Goal: Contribute content: Add original content to the website for others to see

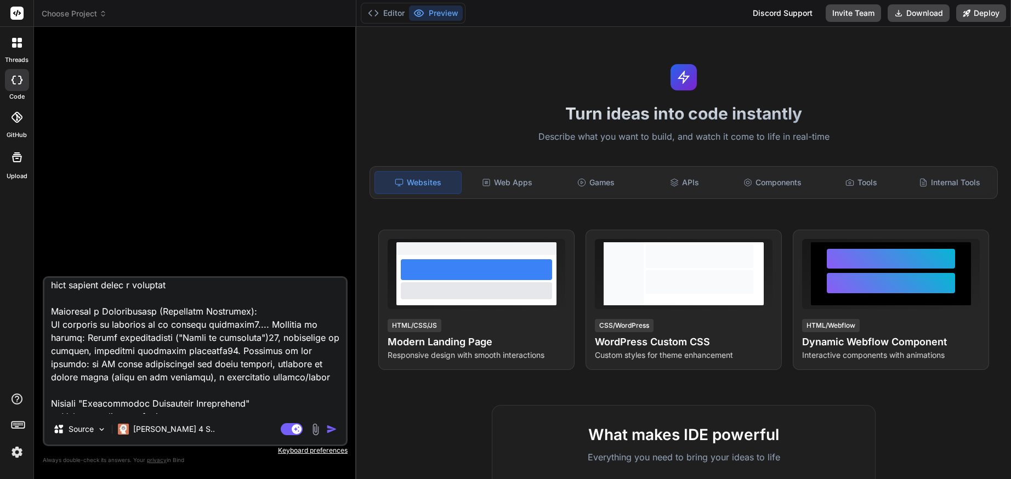
scroll to position [197, 0]
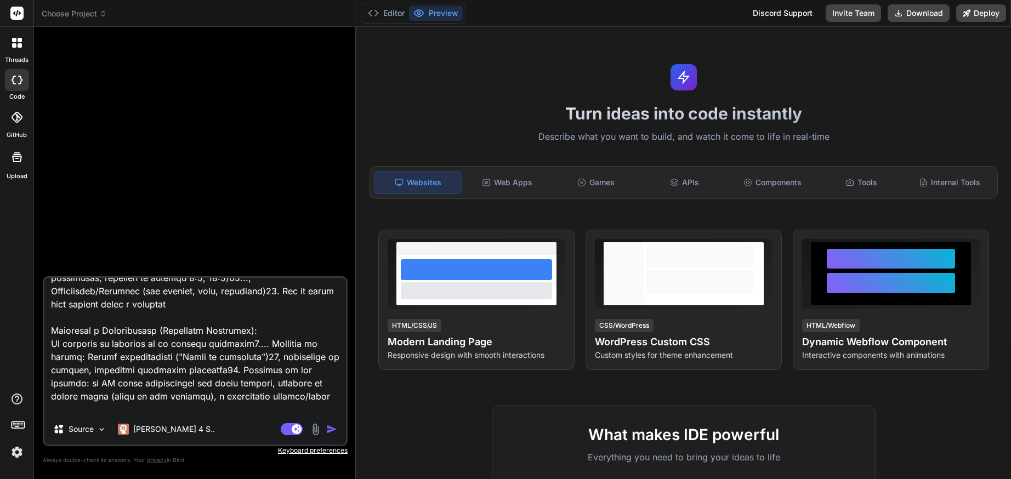
click at [15, 18] on rect at bounding box center [16, 13] width 13 height 13
click at [18, 45] on icon at bounding box center [20, 45] width 4 height 4
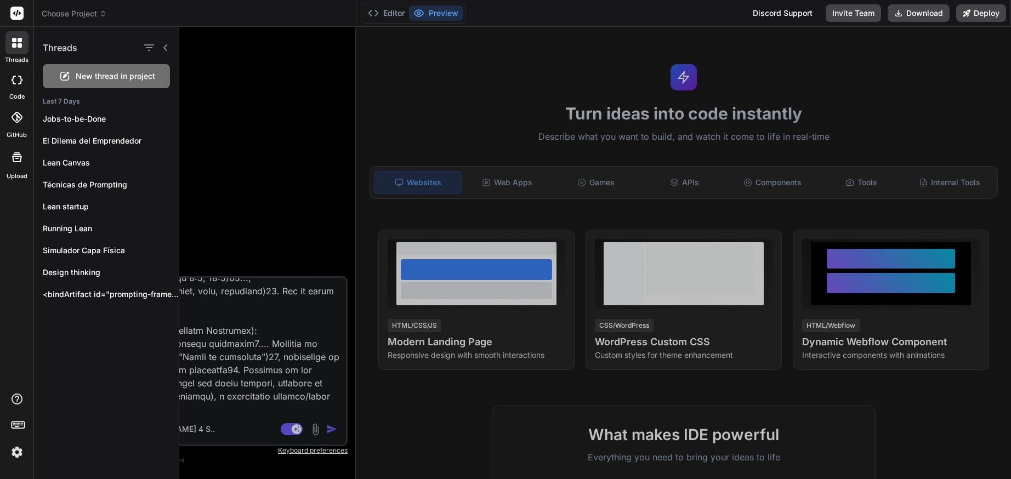
click at [101, 81] on span "New thread in project" at bounding box center [115, 76] width 79 height 11
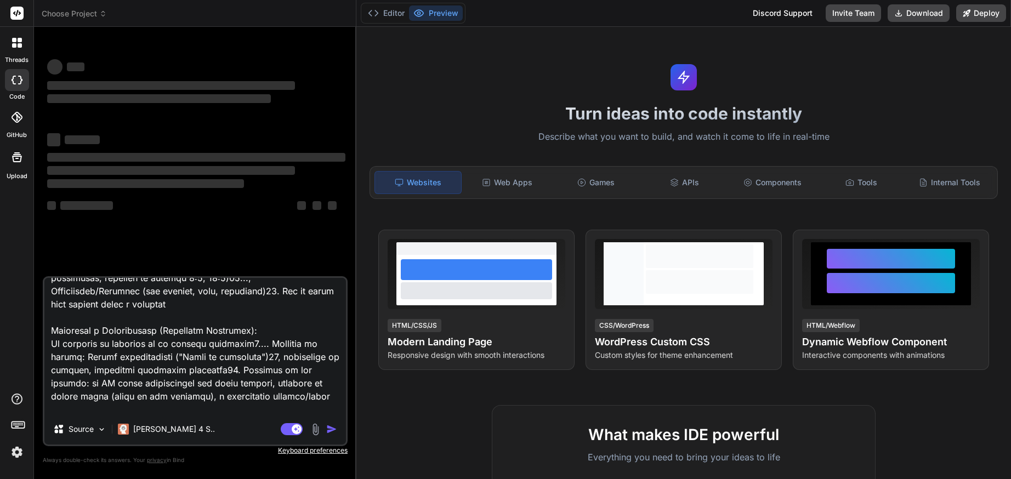
click at [25, 47] on div at bounding box center [16, 42] width 23 height 23
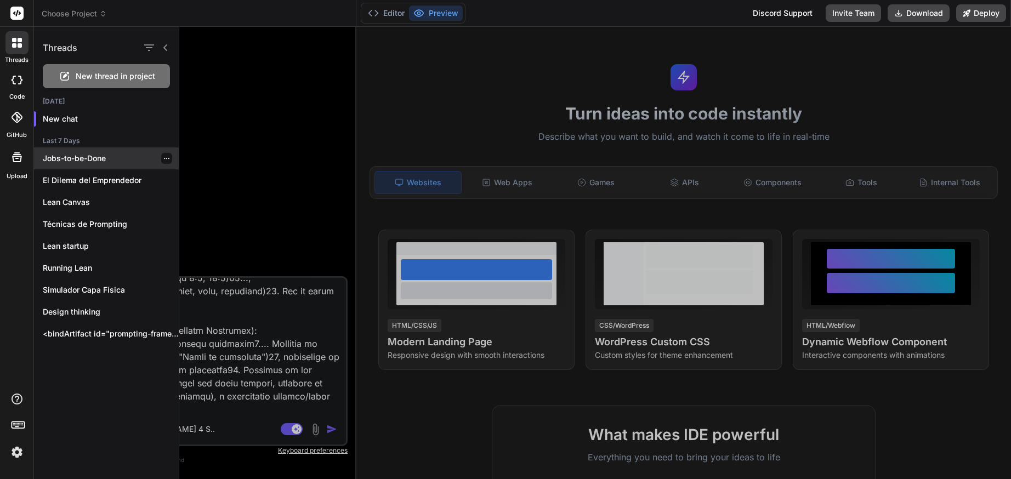
click at [83, 154] on p "Jobs-to-be-Done" at bounding box center [111, 158] width 136 height 11
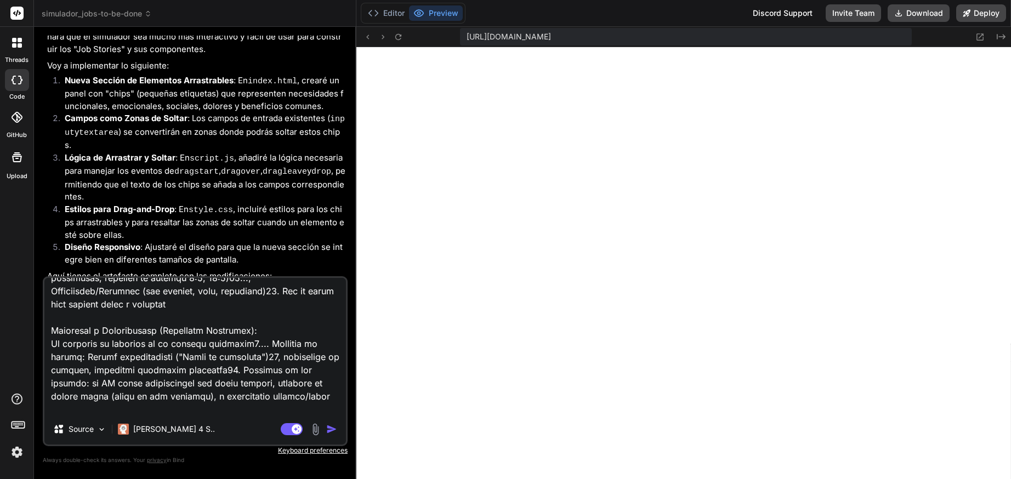
scroll to position [0, 0]
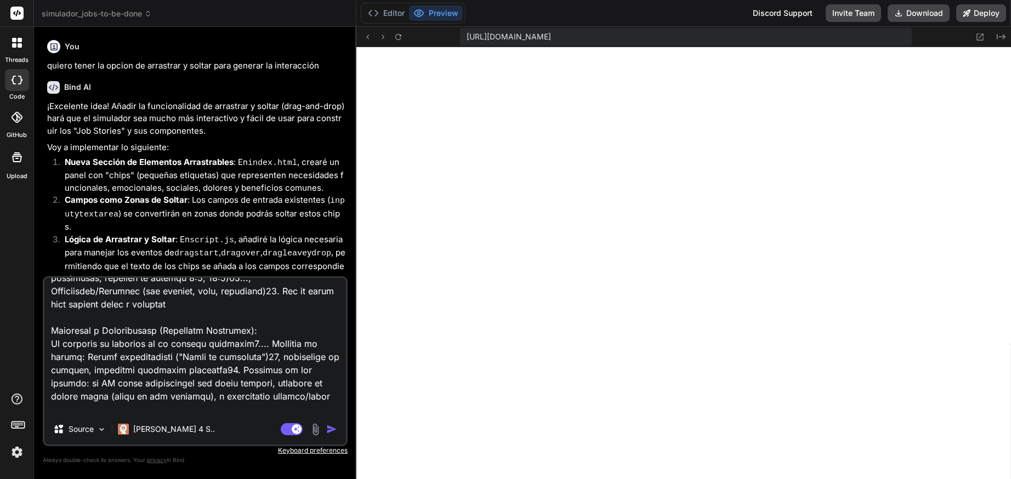
click at [18, 44] on icon at bounding box center [20, 45] width 4 height 4
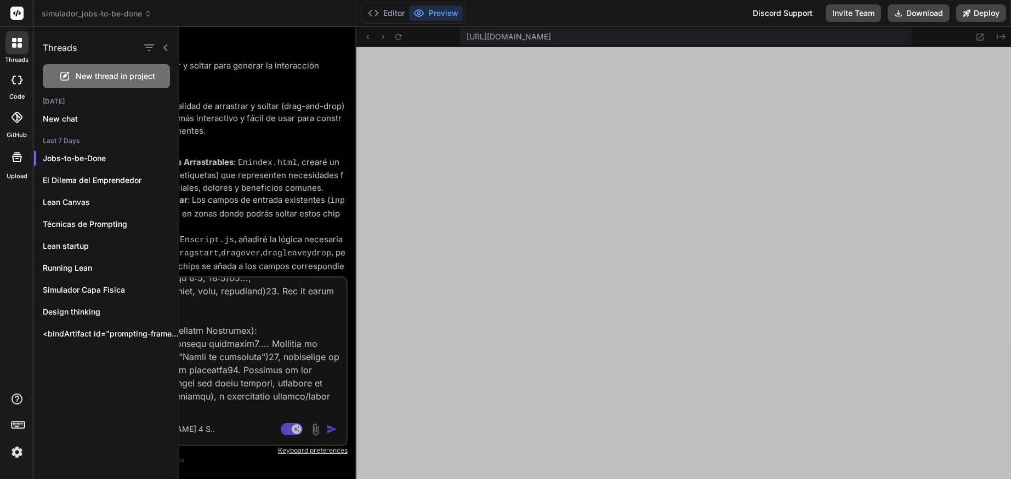
click at [83, 78] on span "New thread in project" at bounding box center [115, 76] width 79 height 11
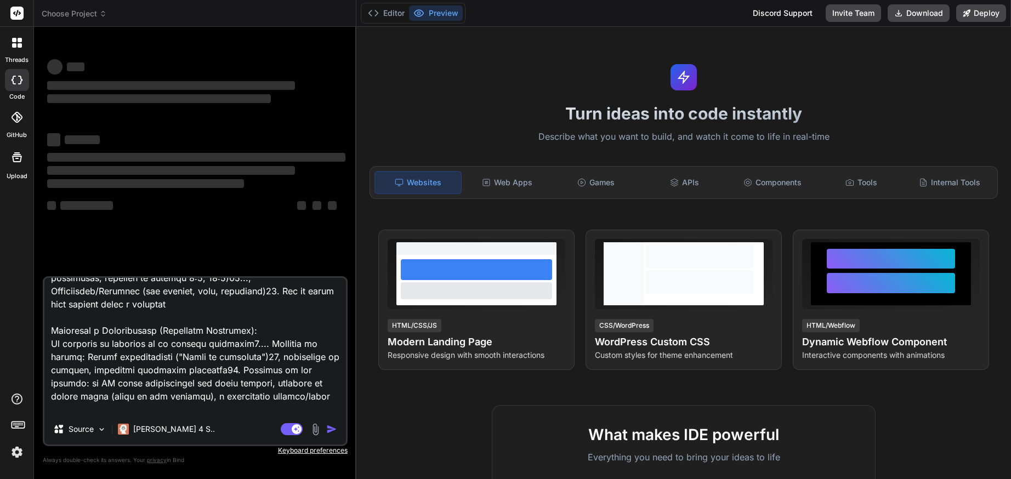
type textarea "x"
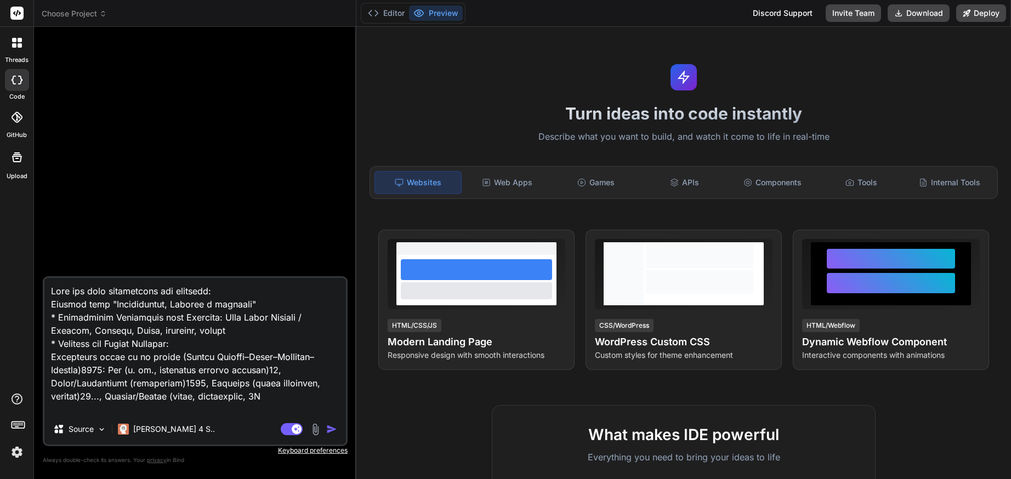
drag, startPoint x: 260, startPoint y: 411, endPoint x: 21, endPoint y: 303, distance: 262.8
click at [21, 303] on div "threads code GitHub Upload Choose Project Created with Pixso. Bind AI Web Searc…" at bounding box center [505, 239] width 1011 height 479
type textarea "Crea una guía interactiva que contenga: • Tarjetas didácticas visuales y narrat…"
type textarea "x"
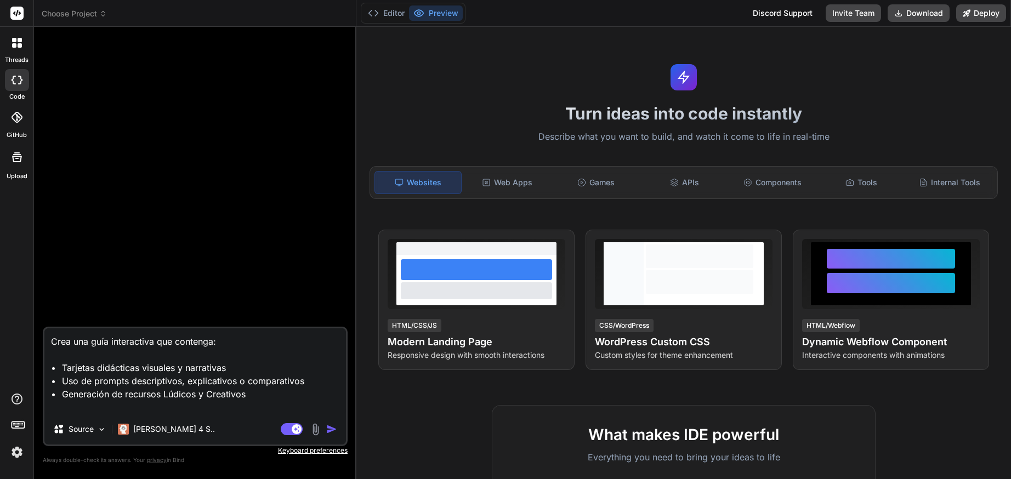
type textarea "Crea una guía interactiva que contenga:"
type textarea "x"
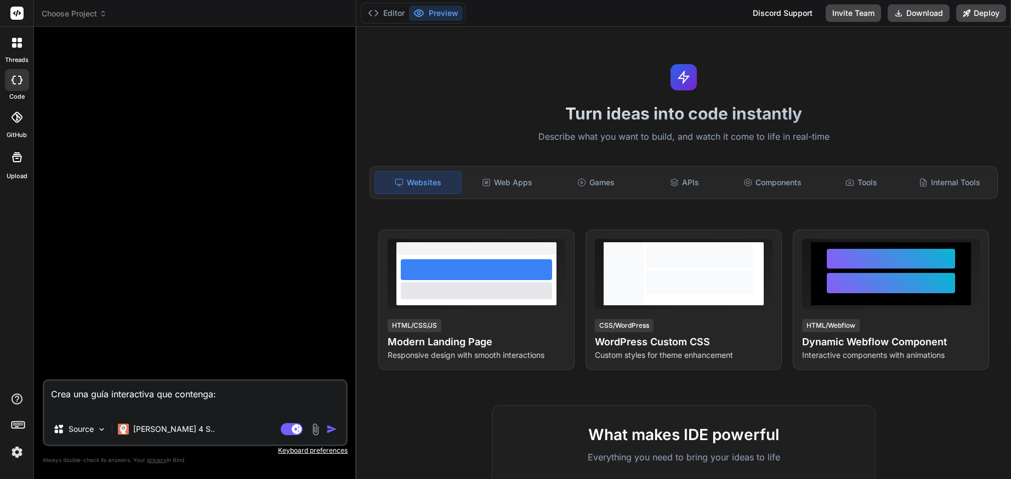
type textarea "Crea una guía interactiva bque contenga:"
type textarea "x"
type textarea "Crea una guía interactiva [PERSON_NAME] contenga:"
type textarea "x"
type textarea "Crea una guía interactiva basque contenga:"
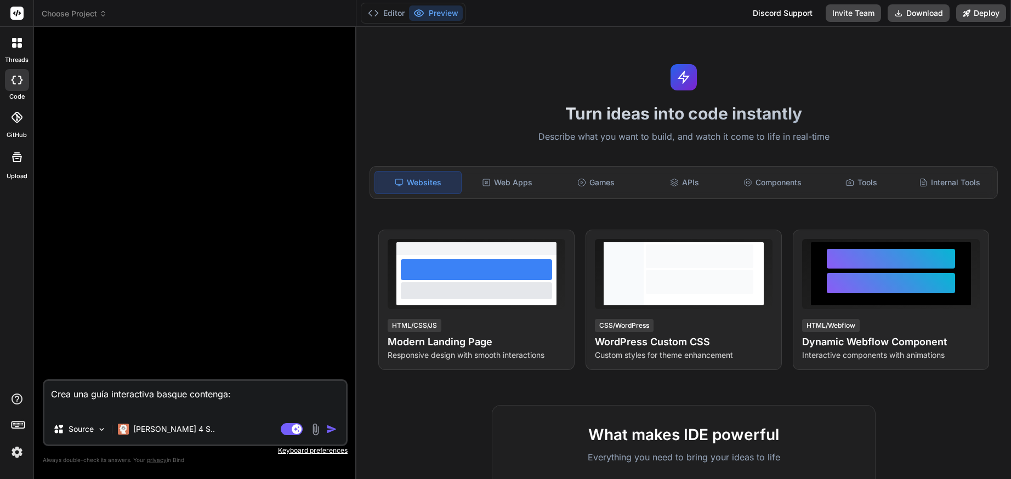
type textarea "x"
type textarea "Crea una guía interactiva basaque contenga:"
type textarea "x"
type textarea "Crea una guía interactiva basque contenga:"
type textarea "x"
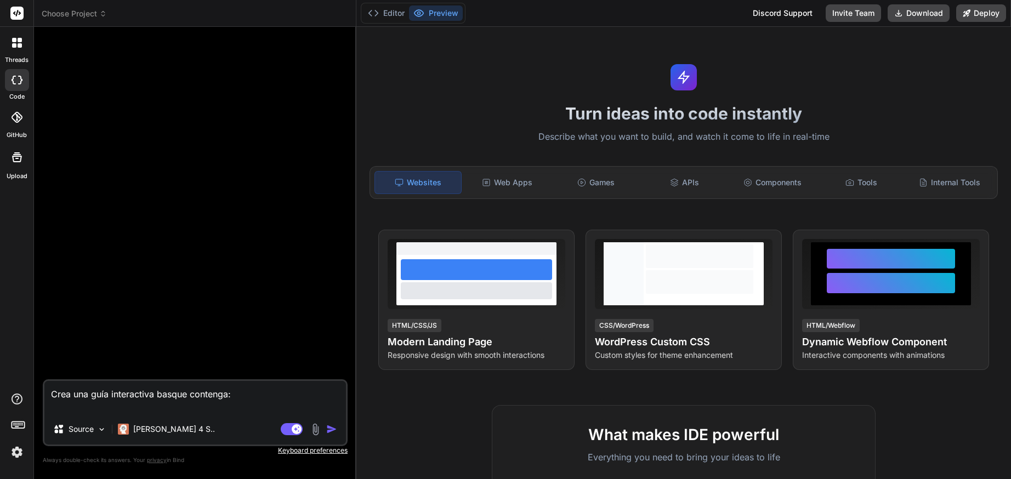
type textarea "Crea una guía interactiva [PERSON_NAME] contenga:"
type textarea "x"
type textarea "Crea una guía interactiva bque contenga:"
type textarea "x"
type textarea "Crea una guía interactiva que contenga:"
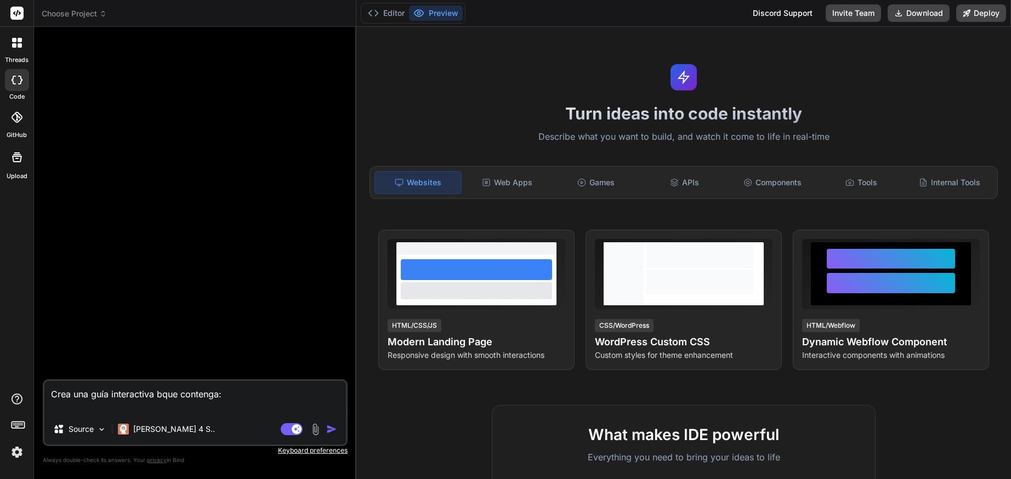
type textarea "x"
type textarea "Crea una guía interactiva pque contenga:"
type textarea "x"
type textarea "Crea una guía interactiva paque contenga:"
type textarea "x"
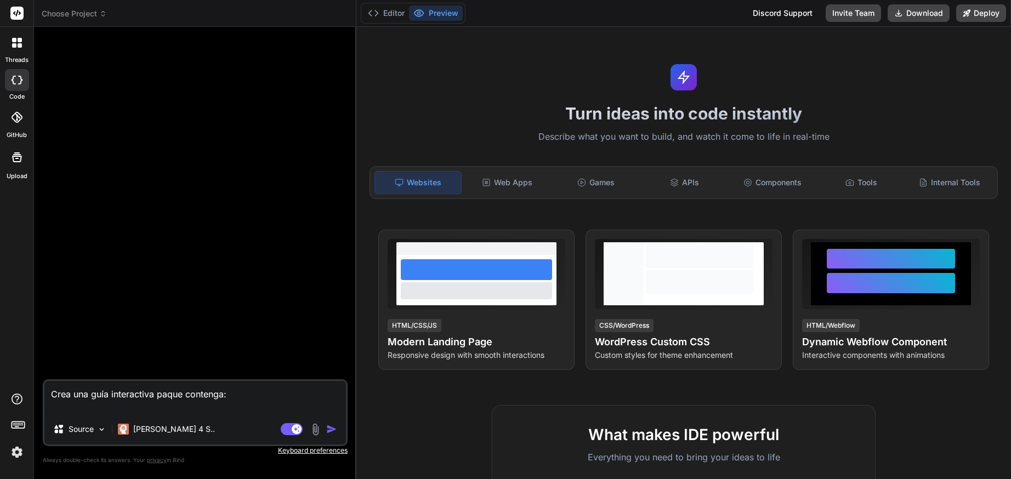
type textarea "Crea una guía interactiva parque contenga:"
type textarea "x"
type textarea "Crea una guía interactiva paraque contenga:"
type textarea "x"
type textarea "Crea una guía interactiva para que contenga:"
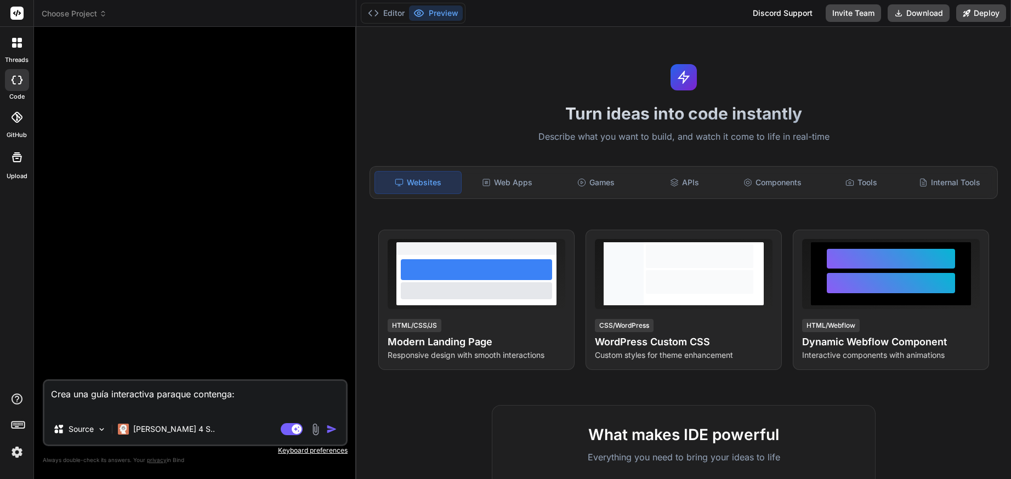
type textarea "x"
type textarea "Crea una guía interactiva para pque contenga:"
type textarea "x"
type textarea "Crea una guía interactiva para poque contenga:"
type textarea "x"
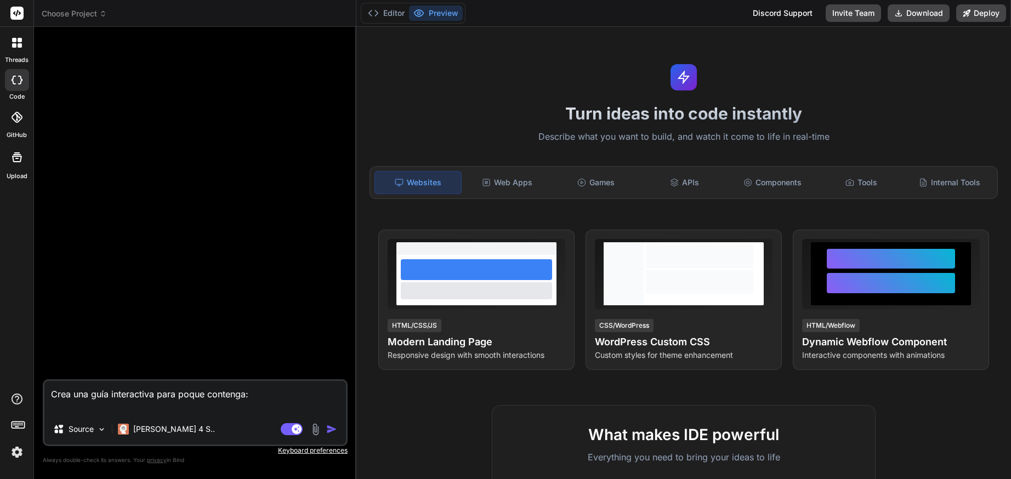
type textarea "Crea una guía interactiva para podque contenga:"
type textarea "x"
type textarea "Crea una guía interactiva para podeque contenga:"
type textarea "x"
type textarea "Crea una guía interactiva para poderque contenga:"
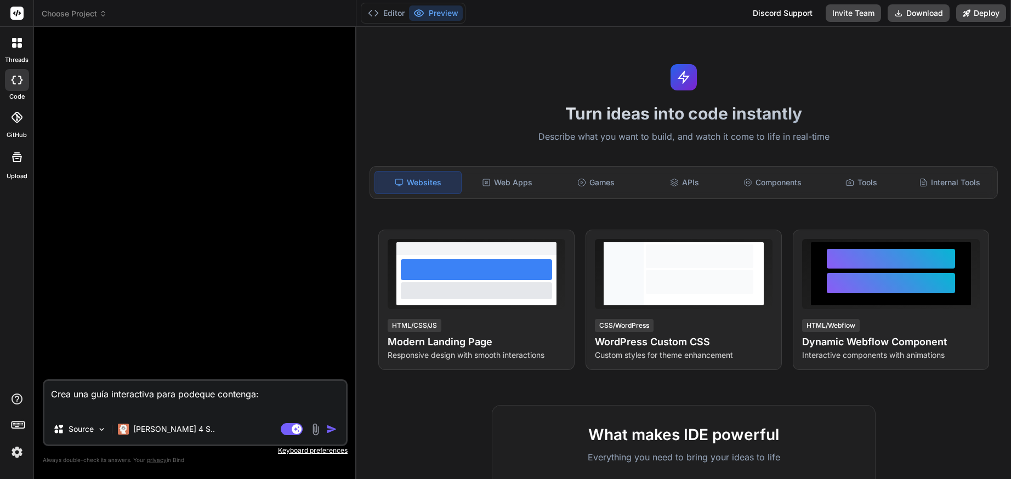
type textarea "x"
type textarea "Crea una guía interactiva para poder que contenga:"
type textarea "x"
type textarea "Crea una guía interactiva para poder cque contenga:"
type textarea "x"
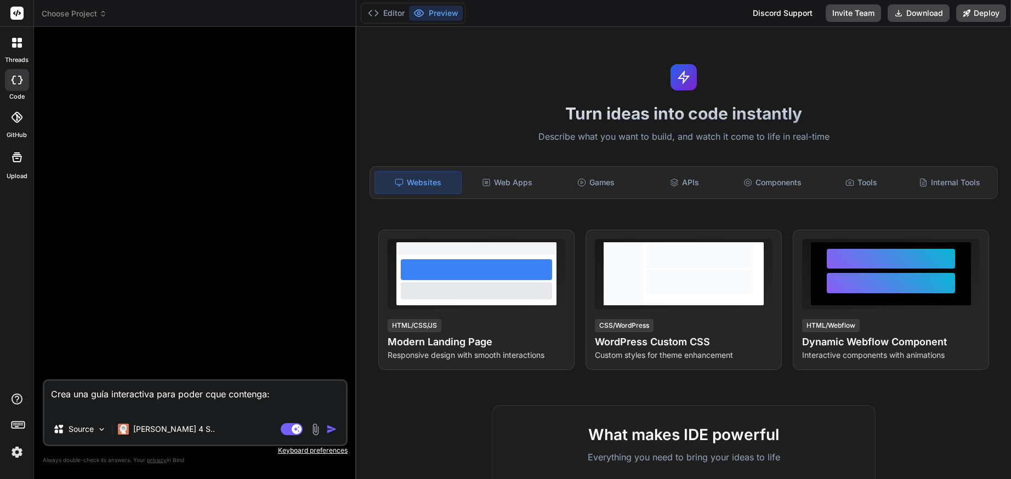
type textarea "Crea una guía interactiva para poder coque contenga:"
type textarea "x"
type textarea "Crea una guía interactiva para poder comque contenga:"
type textarea "x"
type textarea "Crea una guía interactiva para poder compque contenga:"
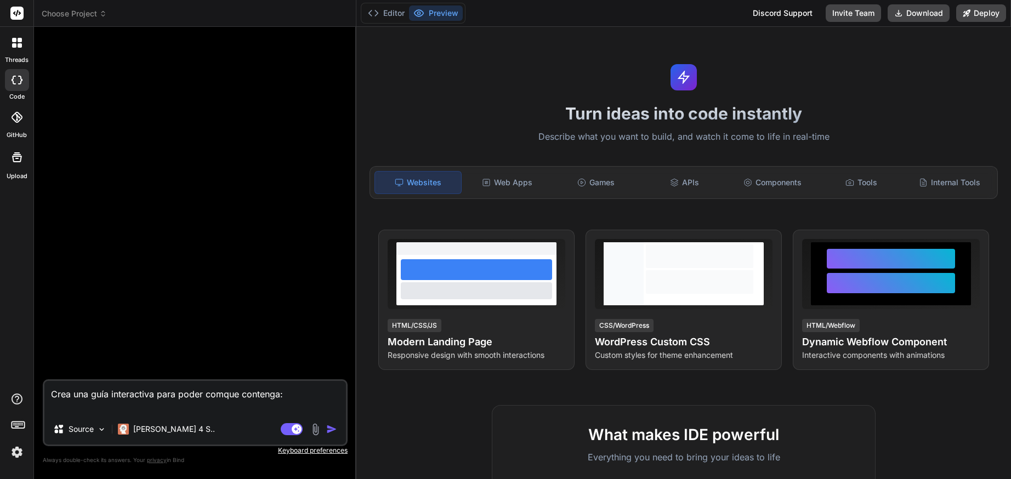
type textarea "x"
type textarea "Crea una guía interactiva para poder comprque contenga:"
type textarea "x"
type textarea "Crea una guía interactiva para poder compreque contenga:"
type textarea "x"
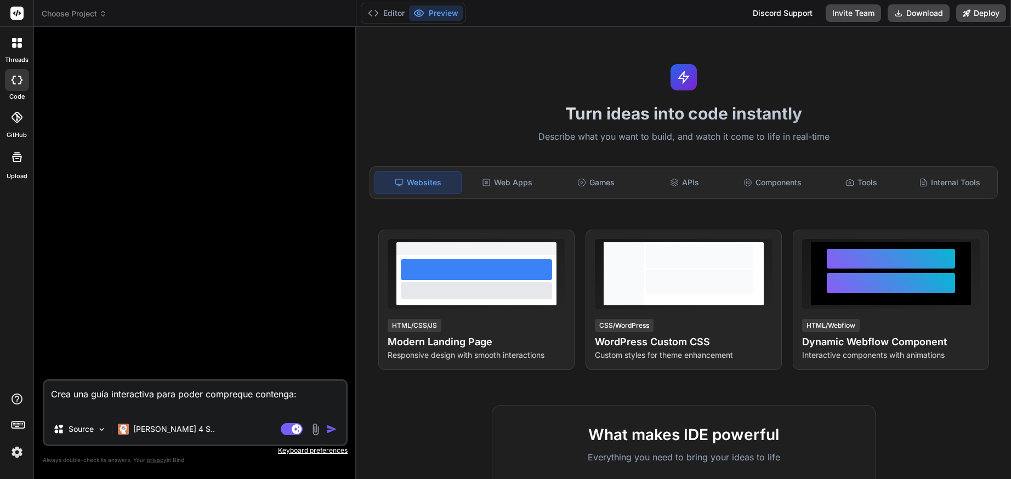
type textarea "Crea una guía interactiva para poder comprenque contenga:"
type textarea "x"
type textarea "Crea una guía interactiva para poder comprendque contenga:"
type textarea "x"
type textarea "Crea una guía interactiva para poder comprendeque contenga:"
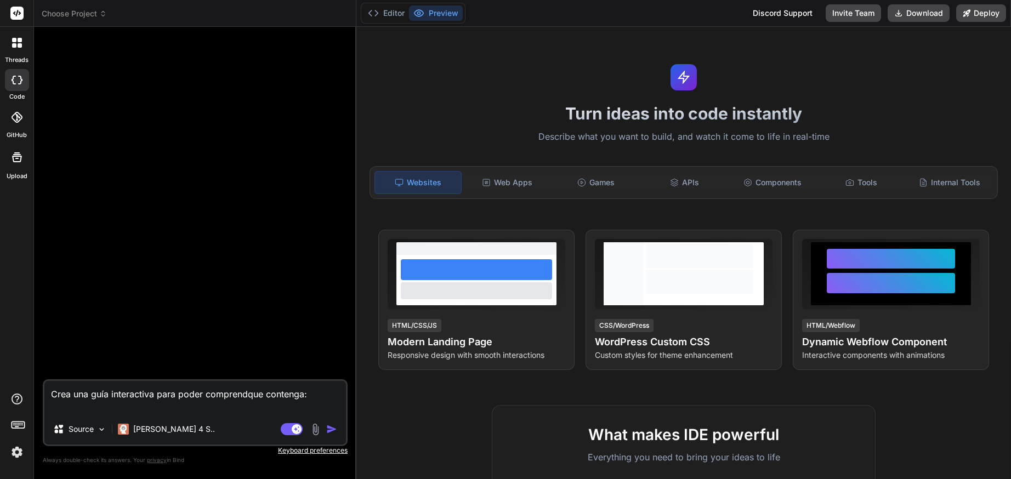
type textarea "x"
type textarea "Crea una guía interactiva para poder comprenderque contenga:"
type textarea "x"
type textarea "Crea una guía interactiva para poder comprender"
type textarea "x"
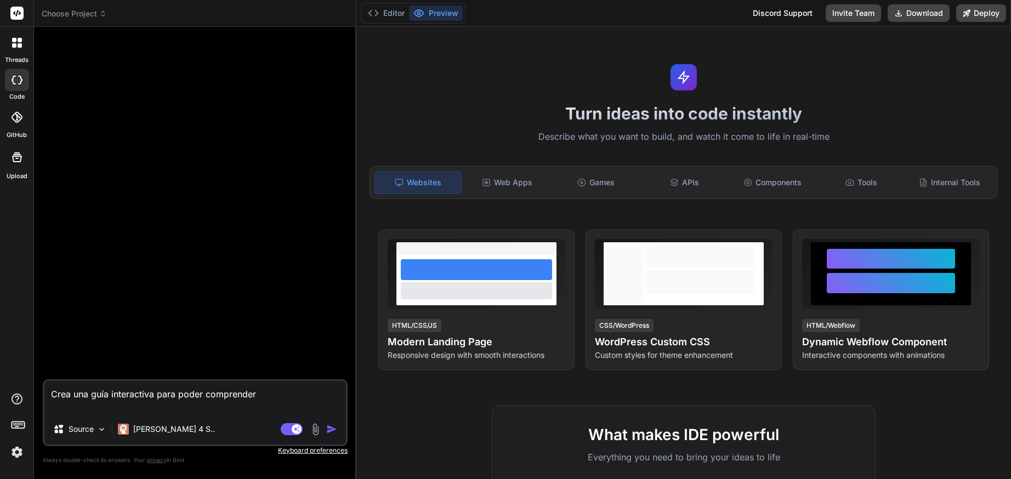
type textarea "Crea una guía interactiva para poder comprende"
type textarea "x"
type textarea "Crea una guía interactiva para poder comprend"
type textarea "x"
type textarea "Crea una guía interactiva para poder compren"
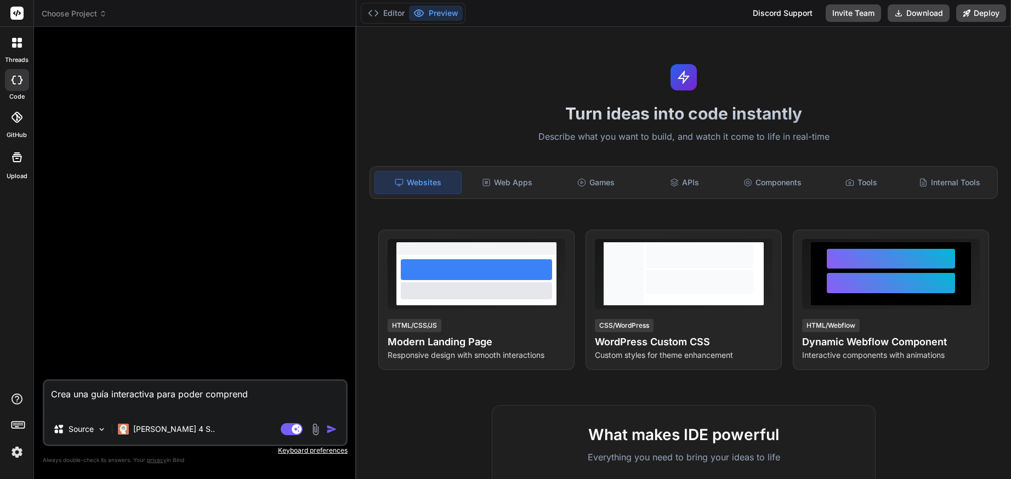
type textarea "x"
type textarea "Crea una guía interactiva para poder compre"
type textarea "x"
type textarea "Crea una guía interactiva para poder compr"
type textarea "x"
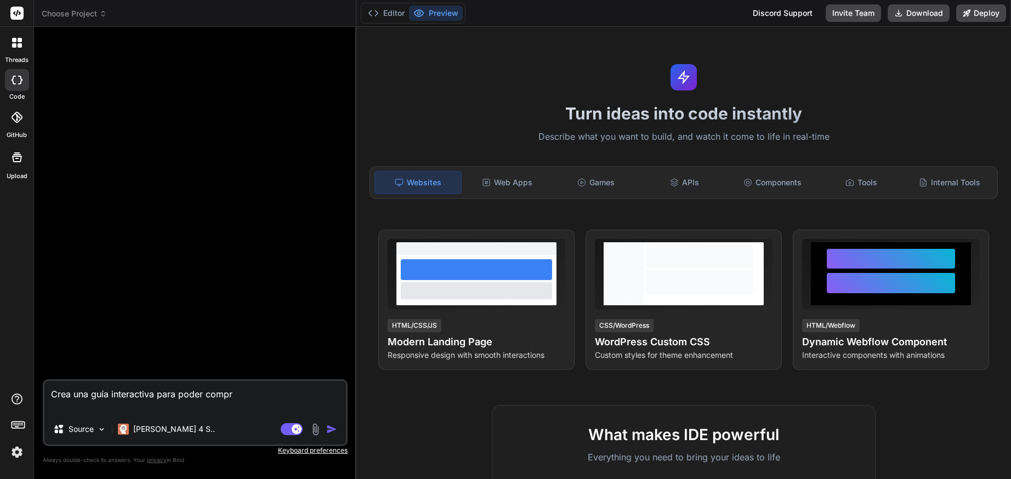
type textarea "Crea una guía interactiva para poder comp"
type textarea "x"
type textarea "Crea una guía interactiva para poder com"
type textarea "x"
type textarea "Crea una guía interactiva para poder co"
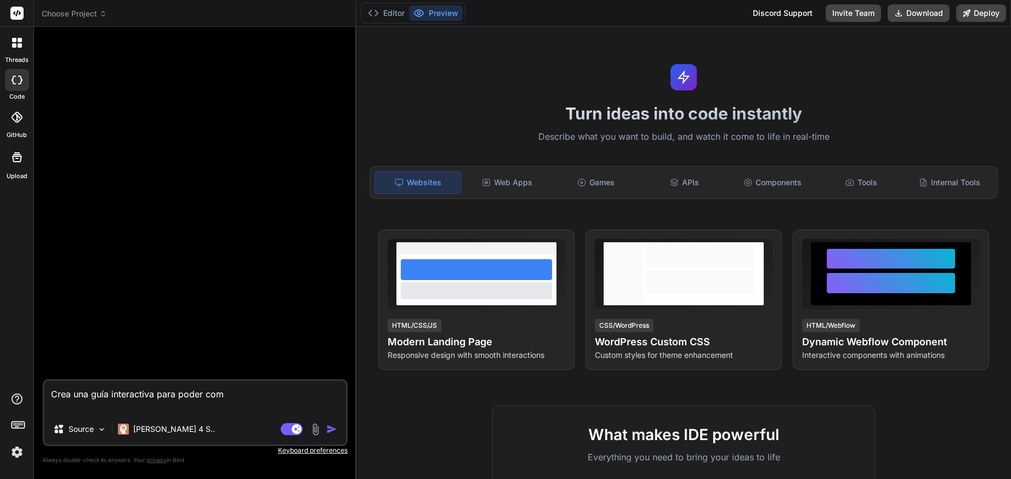
type textarea "x"
type textarea "Crea una guía interactiva para poder c"
type textarea "x"
type textarea "Crea una guía interactiva para poder"
type textarea "x"
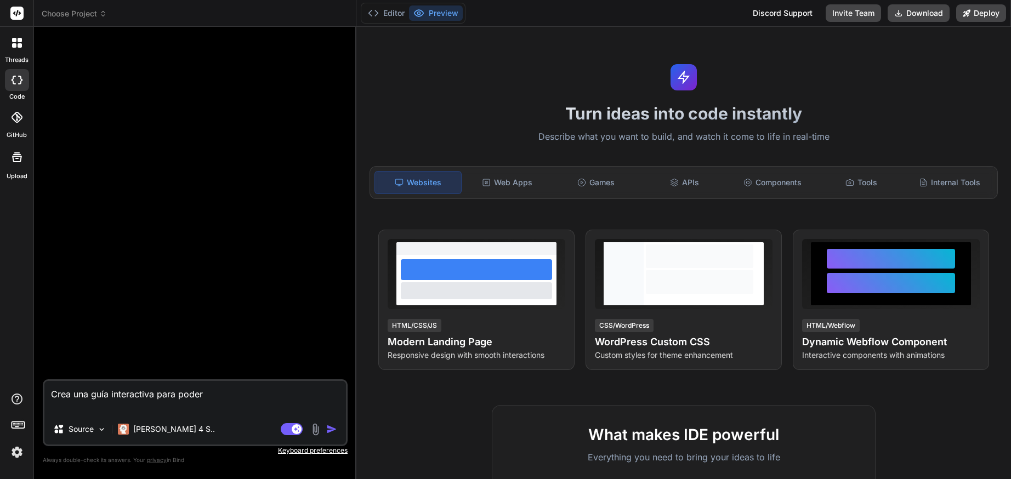
type textarea "Crea una guía interactiva para poder"
type textarea "x"
type textarea "Crea una guía interactiva para pode"
type textarea "x"
type textarea "Crea una guía interactiva para pod"
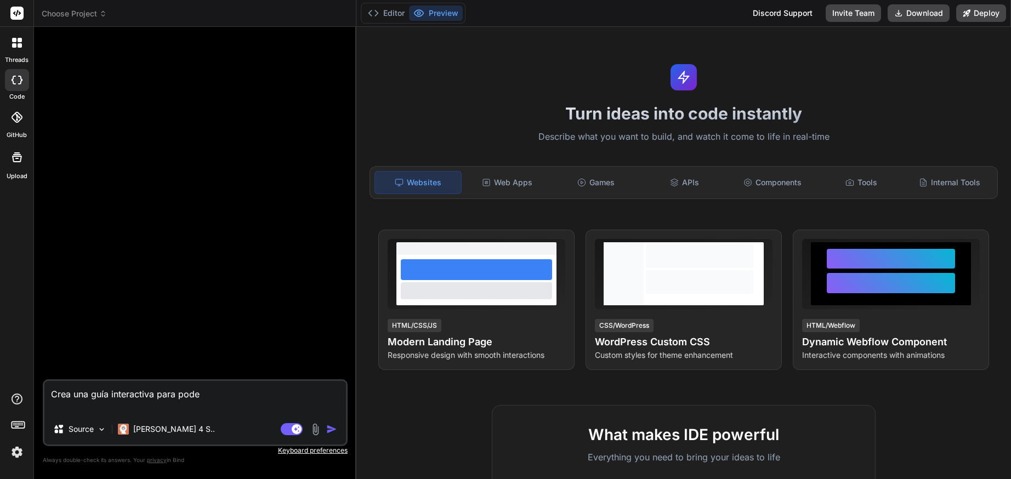
type textarea "x"
type textarea "Crea una guía interactiva para po"
type textarea "x"
type textarea "Crea una guía interactiva para p"
type textarea "x"
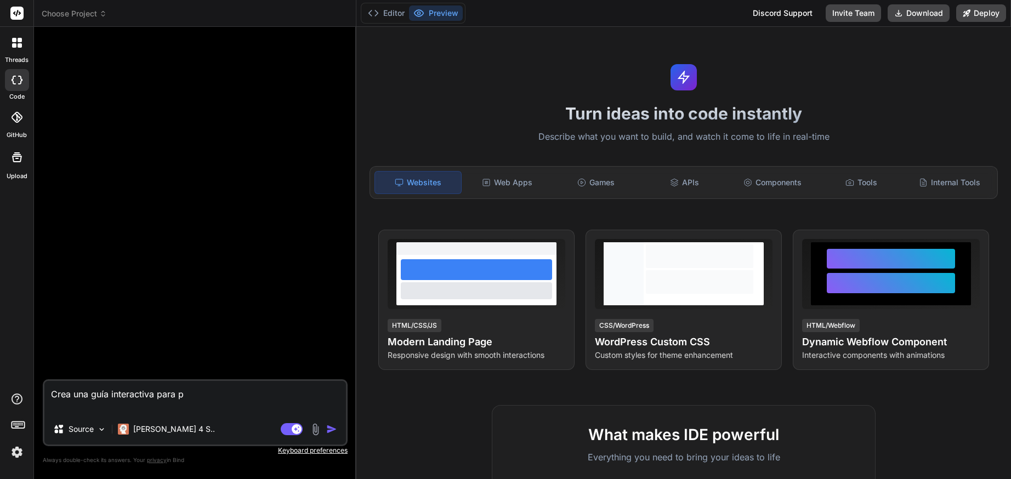
type textarea "Crea una guía interactiva para"
type textarea "x"
type textarea "Crea una guía interactiva para"
type textarea "x"
type textarea "Crea una guía interactiva par"
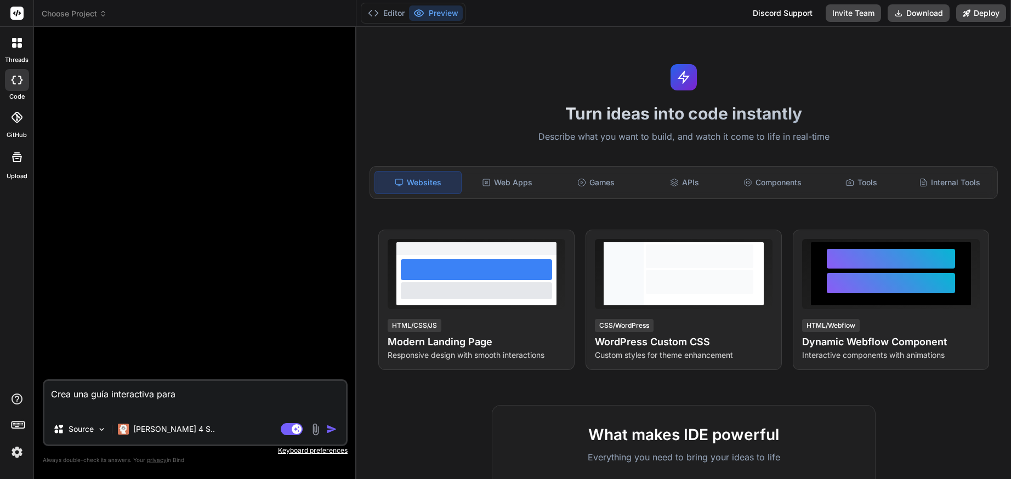
type textarea "x"
type textarea "Crea una guía interactiva pa"
type textarea "x"
type textarea "Crea una guía interactiva p"
type textarea "x"
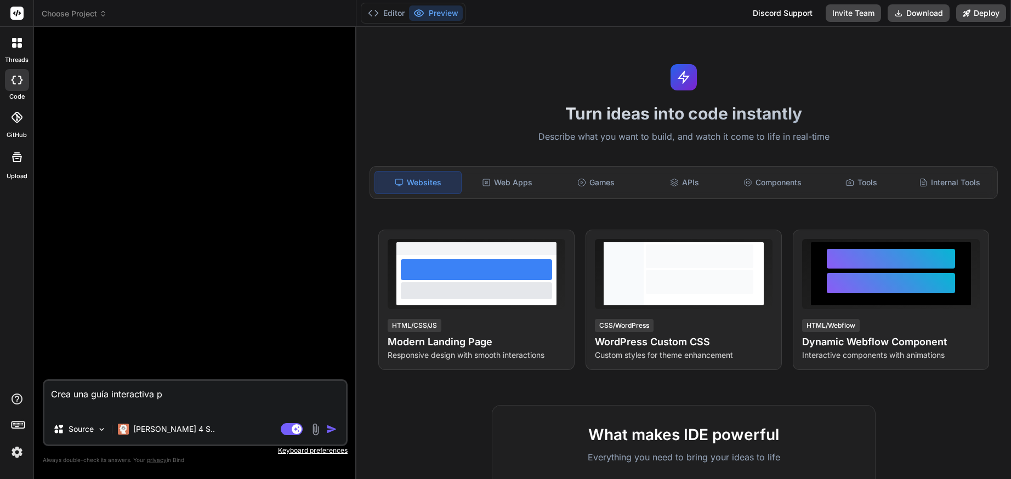
type textarea "Crea una guía interactiva"
type textarea "x"
type textarea "Crea una guía interactiva c"
type textarea "x"
type textarea "Crea una guía interactiva co"
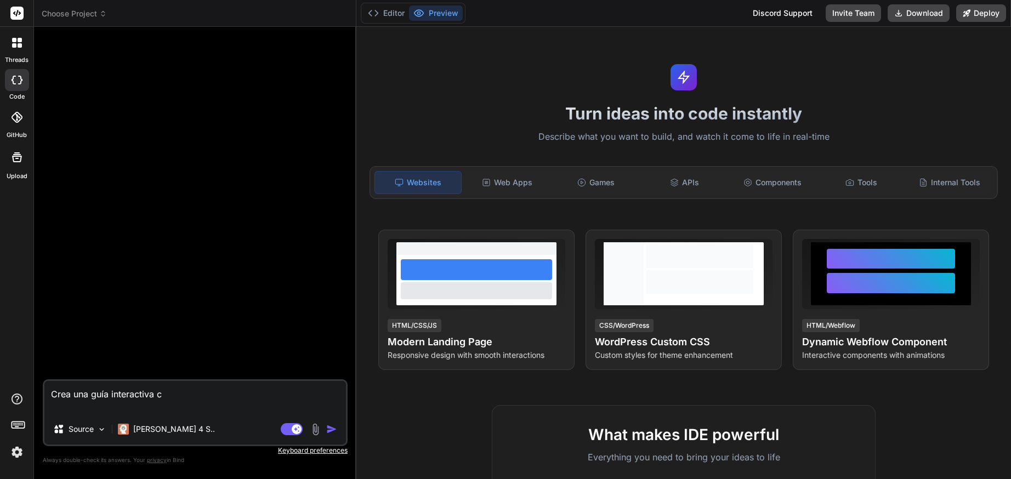
type textarea "x"
type textarea "Crea una guía interactiva con"
type textarea "x"
type textarea "Crea una guía interactiva con"
type textarea "x"
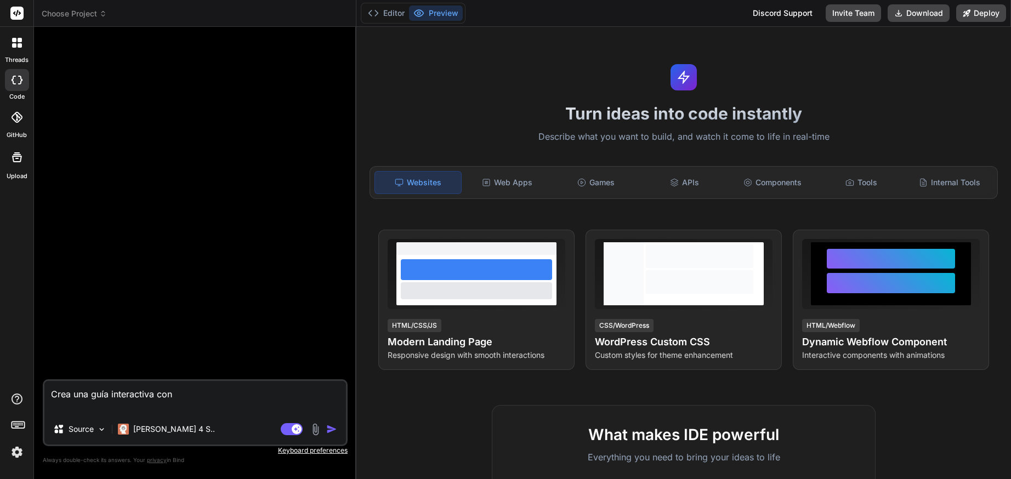
type textarea "Crea una guía interactiva con e"
type textarea "x"
type textarea "Crea una guía interactiva con ej"
type textarea "x"
type textarea "Crea una guía interactiva con eje"
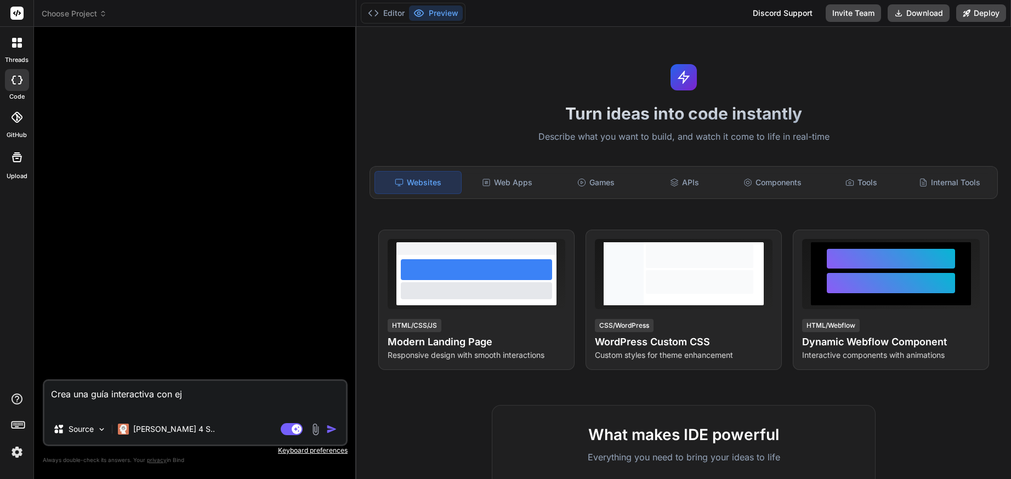
type textarea "x"
type textarea "Crea una guía interactiva con ejem"
type textarea "x"
type textarea "Crea una guía interactiva con ejemp"
type textarea "x"
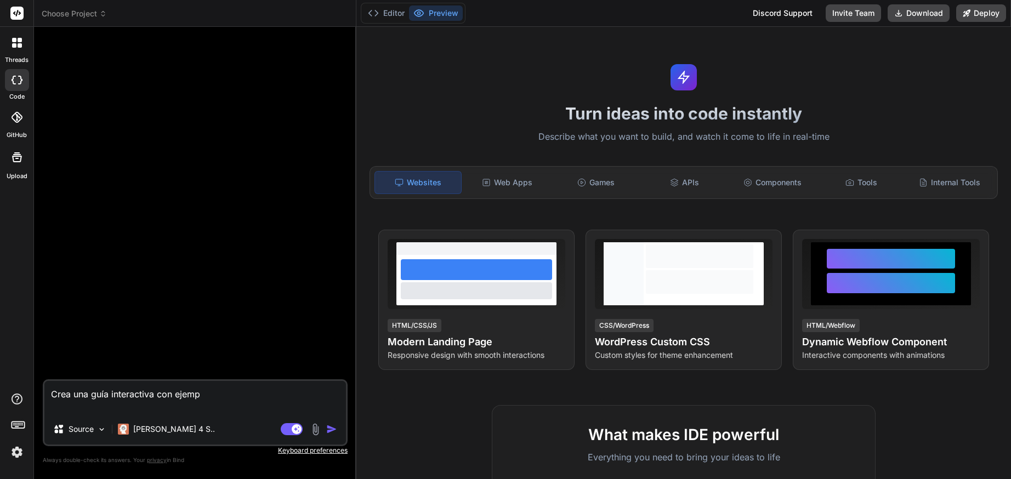
type textarea "Crea una guía interactiva con ejempl"
type textarea "x"
type textarea "Crea una guía interactiva con ejemplo"
type textarea "x"
type textarea "Crea una guía interactiva con ejemplos"
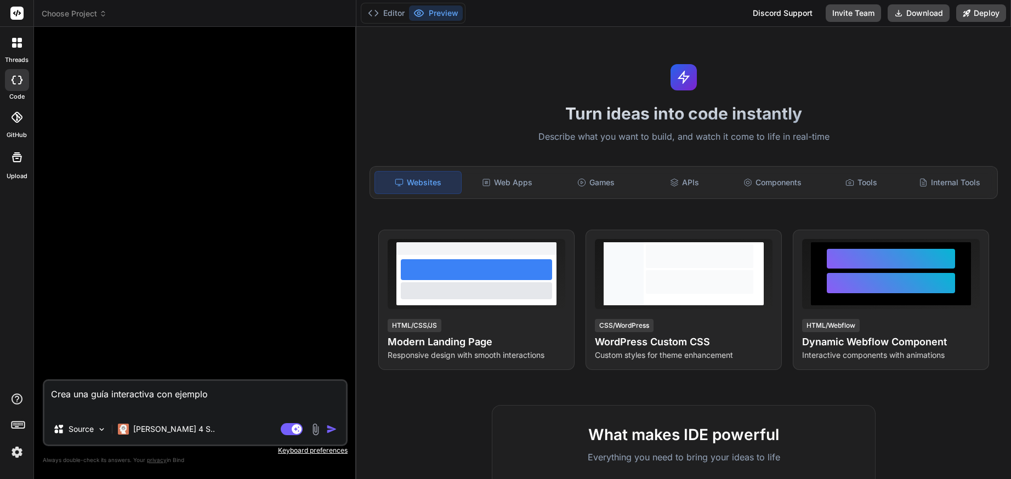
type textarea "x"
type textarea "Crea una guía interactiva con ejemplos"
type textarea "x"
type textarea "Crea una guía interactiva con ejemplos r"
type textarea "x"
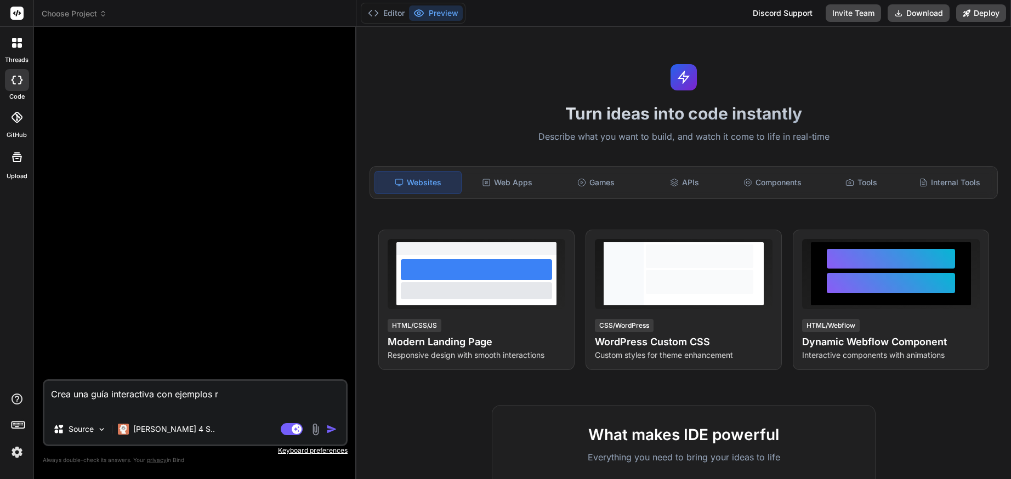
type textarea "Crea una guía interactiva con ejemplos re"
type textarea "x"
type textarea "Crea una guía interactiva con ejemplos rea"
type textarea "x"
type textarea "Crea una guía interactiva con ejemplos real"
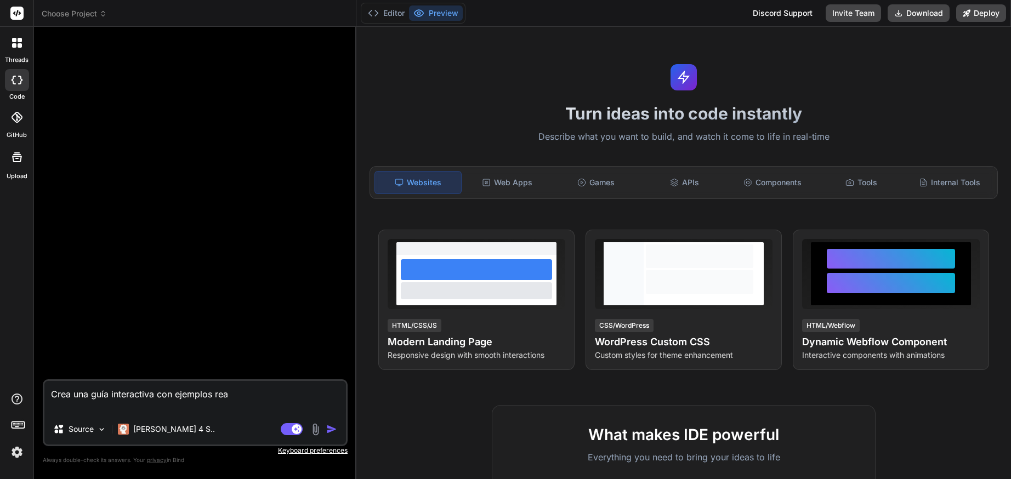
type textarea "x"
type textarea "Crea una guía interactiva con ejemplos reale"
type textarea "x"
type textarea "Crea una guía interactiva con ejemplos reales"
type textarea "x"
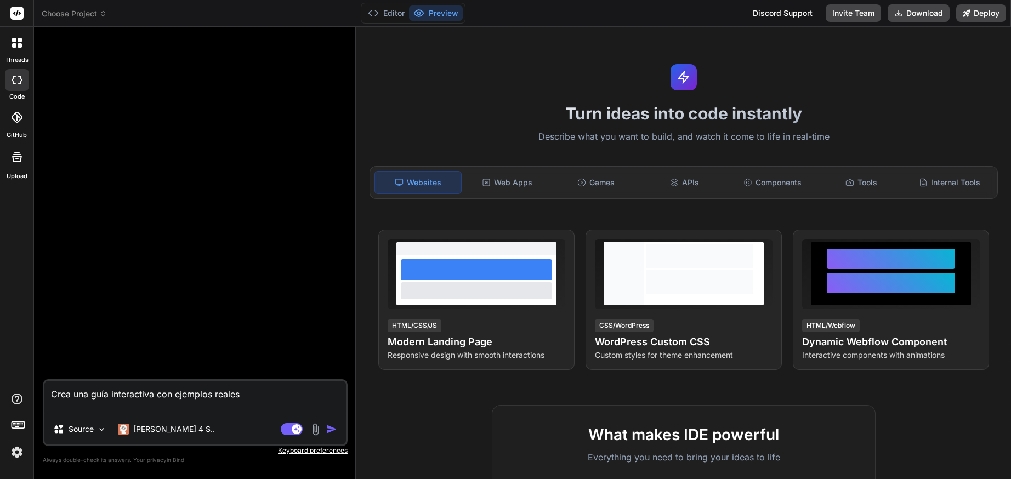
type textarea "Crea una guía interactiva con ejemplos reales"
type textarea "x"
type textarea "Crea una guía interactiva con ejemplos reales d"
type textarea "x"
type textarea "Crea una guía interactiva con ejemplos reales de"
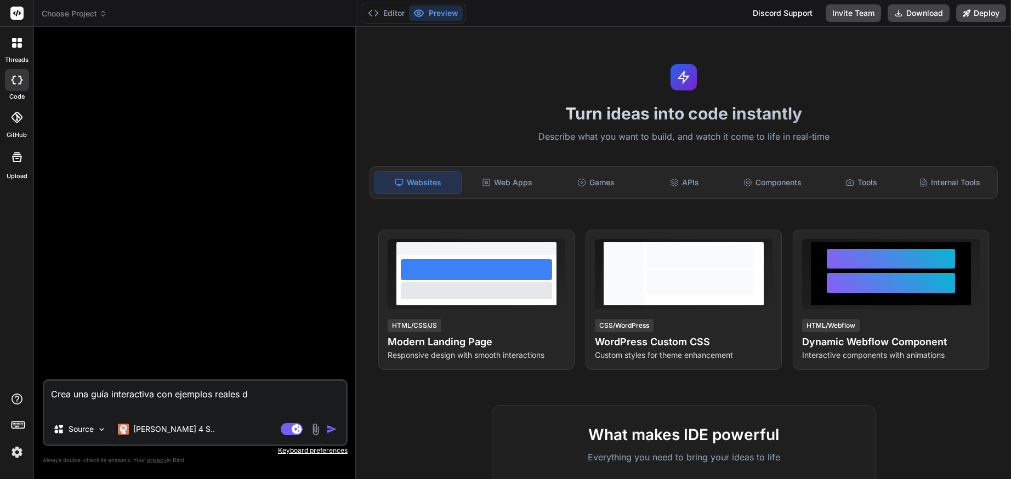
type textarea "x"
type textarea "Crea una guía interactiva con ejemplos reales de"
type textarea "x"
type textarea "Crea una guía interactiva con ejemplos reales de u"
type textarea "x"
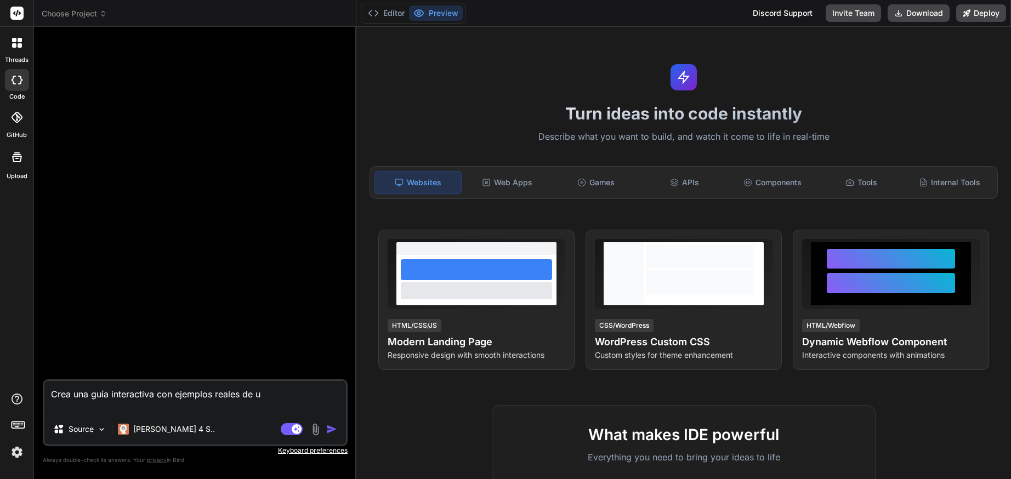
type textarea "Crea una guía interactiva con ejemplos reales de un"
type textarea "x"
type textarea "Crea una guía interactiva con ejemplos reales de un"
type textarea "x"
type textarea "Crea una guía interactiva con ejemplos reales de un c"
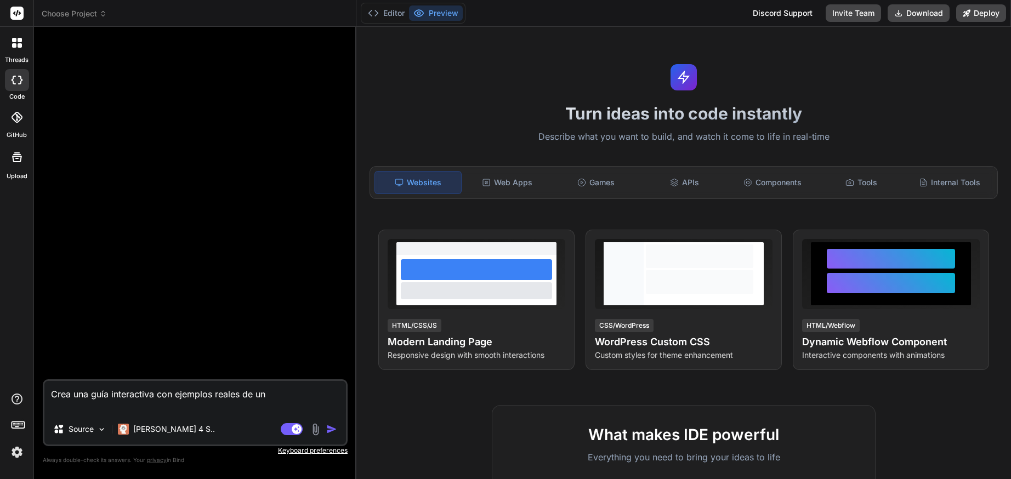
type textarea "x"
type textarea "Crea una guía interactiva con ejemplos reales de un co"
type textarea "x"
type textarea "Crea una guía interactiva con ejemplos reales de un cor"
type textarea "x"
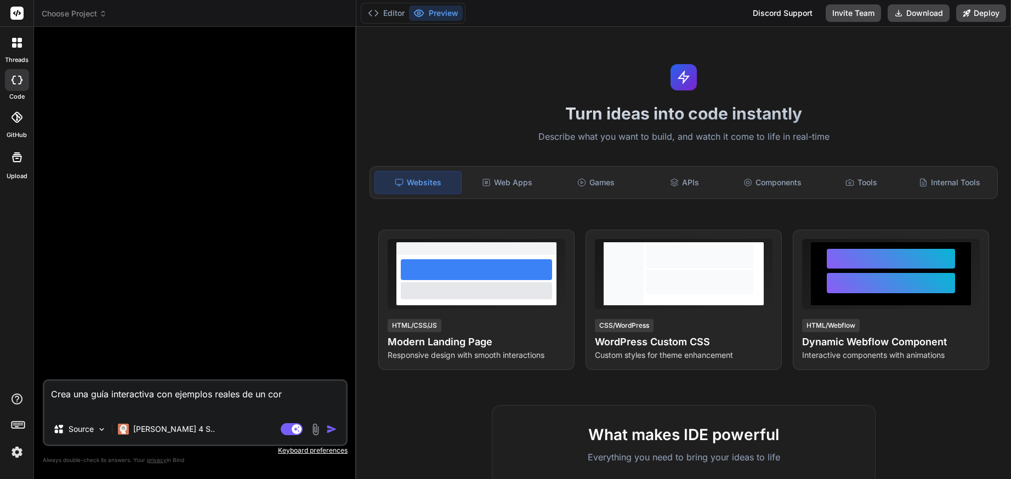
type textarea "Crea una guía interactiva con ejemplos reales de un corr"
type textarea "x"
type textarea "Crea una guía interactiva con ejemplos reales de un corre"
type textarea "x"
type textarea "Crea una guía interactiva con ejemplos reales de un correc"
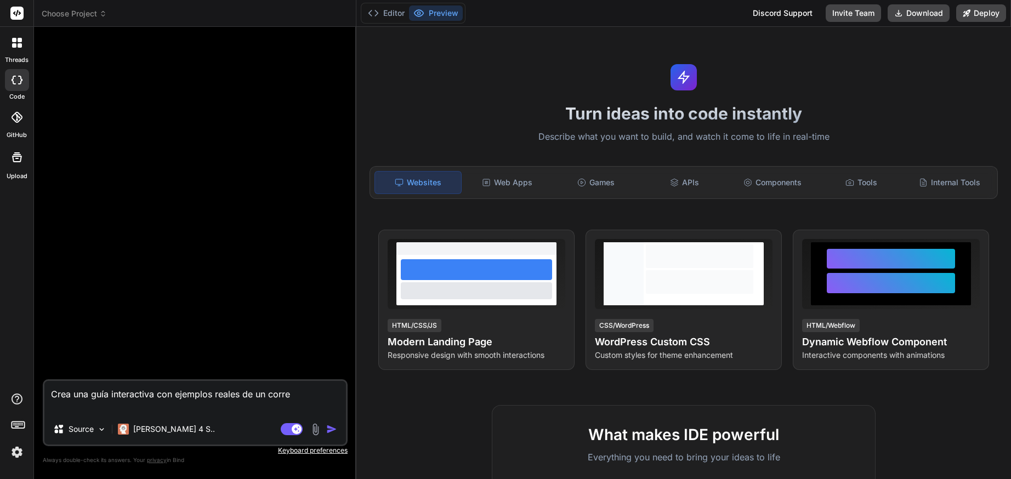
type textarea "x"
type textarea "Crea una guía interactiva con ejemplos reales de un correct"
type textarea "x"
type textarea "Crea una guía interactiva con ejemplos reales de un correcto"
type textarea "x"
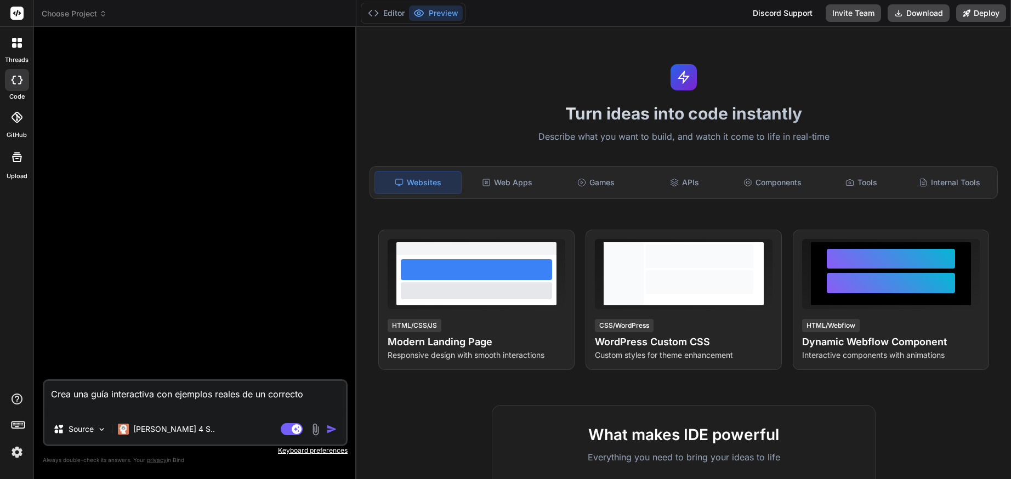
type textarea "Crea una guía interactiva con ejemplos reales de un correcto"
type textarea "x"
type textarea "Crea una guía interactiva con ejemplos reales de un correcto p"
type textarea "x"
type textarea "Crea una guía interactiva con ejemplos reales de un correcto po"
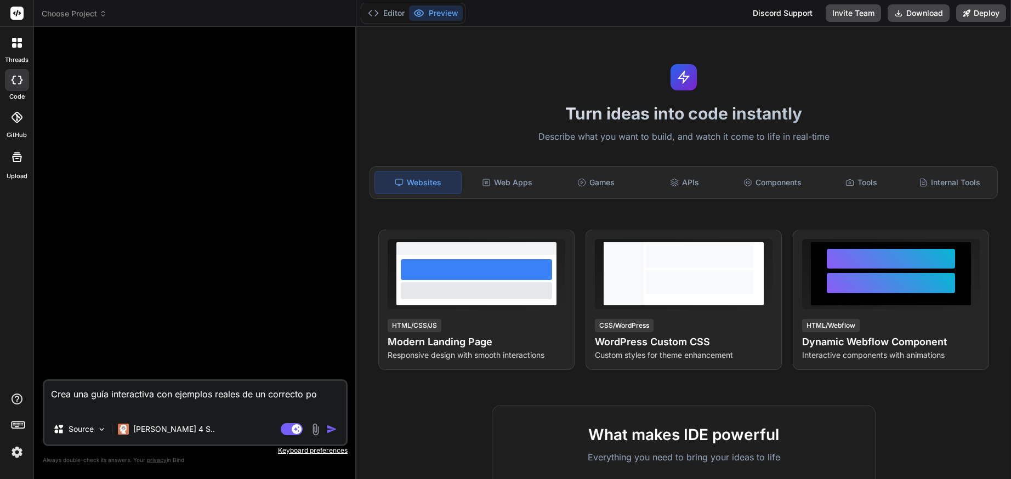
type textarea "x"
type textarea "Crea una guía interactiva con ejemplos reales de un correcto pob"
type textarea "x"
type textarea "Crea una guía interactiva con ejemplos reales de un correcto pobl"
type textarea "x"
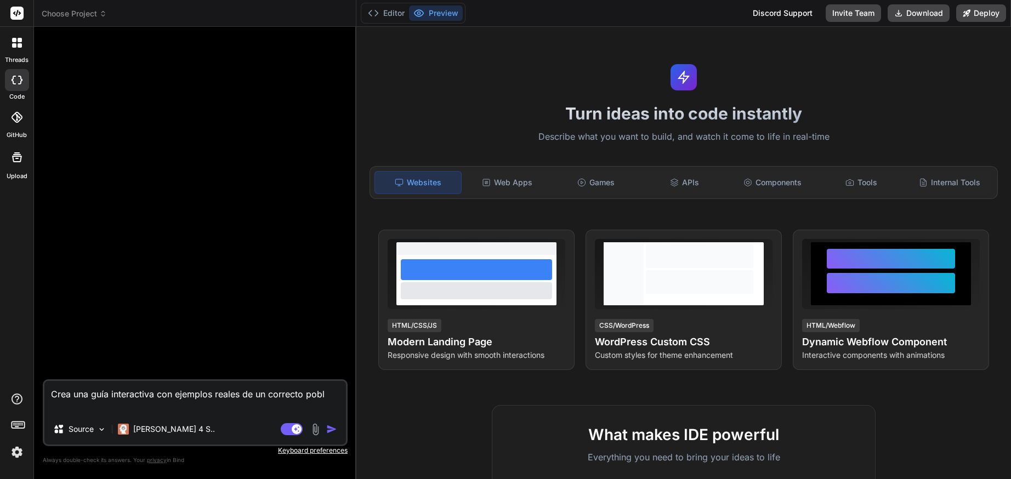
type textarea "Crea una guía interactiva con ejemplos reales de un correcto pobla"
type textarea "x"
type textarea "Crea una guía interactiva con ejemplos reales de un correcto poblad"
type textarea "x"
type textarea "Crea una guía interactiva con ejemplos reales de un correcto poblado"
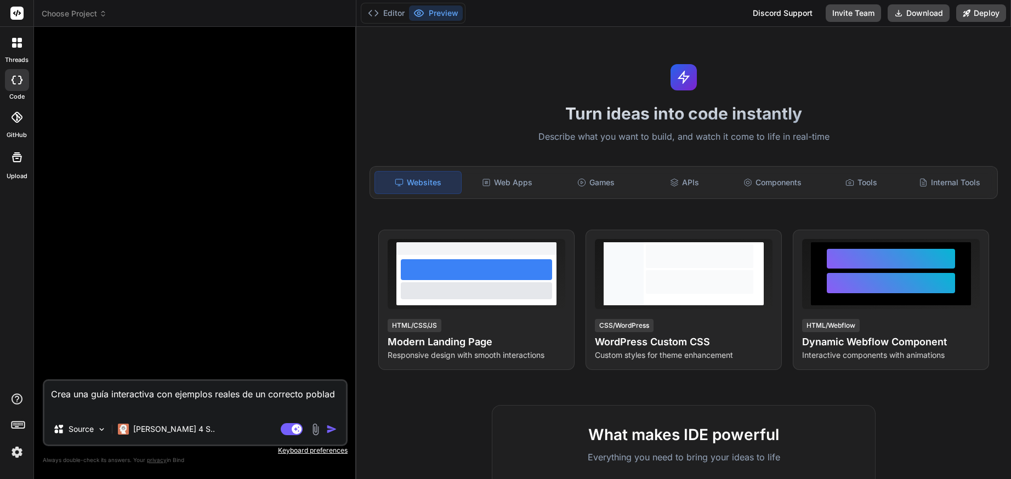
type textarea "x"
type textarea "Crea una guía interactiva con ejemplos reales de un correcto poblado"
type textarea "x"
type textarea "Crea una guía interactiva con ejemplos reales de un correcto poblado d"
type textarea "x"
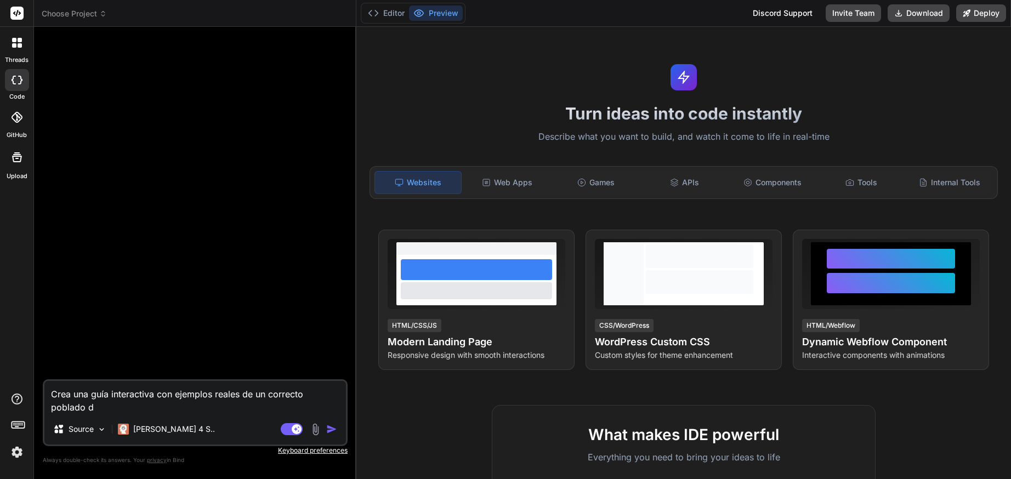
type textarea "Crea una guía interactiva con ejemplos reales de un correcto poblado de"
type textarea "x"
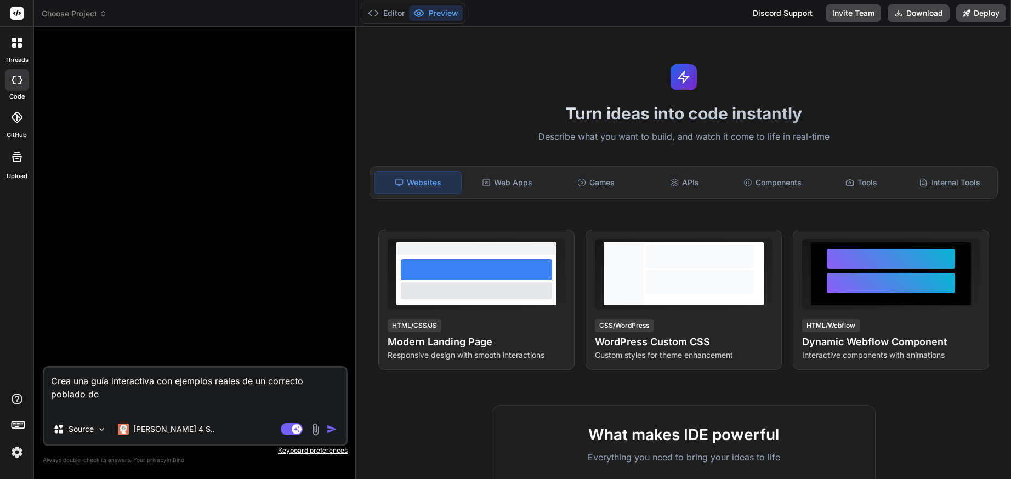
type textarea "Crea una guía interactiva con ejemplos reales de un correcto poblado de"
type textarea "x"
type textarea "Crea una guía interactiva con ejemplos reales de un correcto poblado de e"
click at [313, 424] on img at bounding box center [315, 429] width 13 height 13
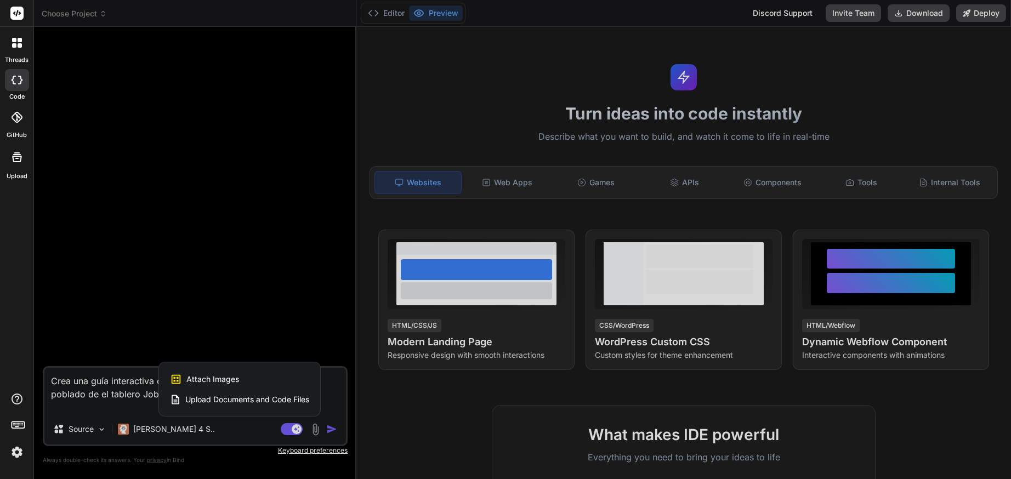
click at [225, 377] on span "Attach Images" at bounding box center [212, 379] width 53 height 11
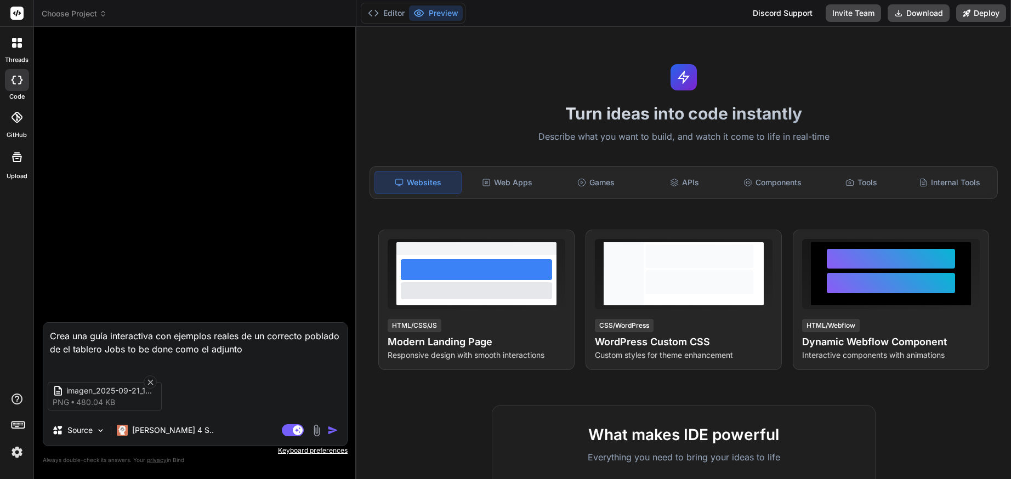
click at [151, 359] on textarea "Crea una guía interactiva con ejemplos reales de un correcto poblado de el tabl…" at bounding box center [195, 346] width 304 height 46
paste textarea "*Segundo Subtitulo*: Facilitador: [PERSON_NAME] **Fondo**: Gradiente blanco a […"
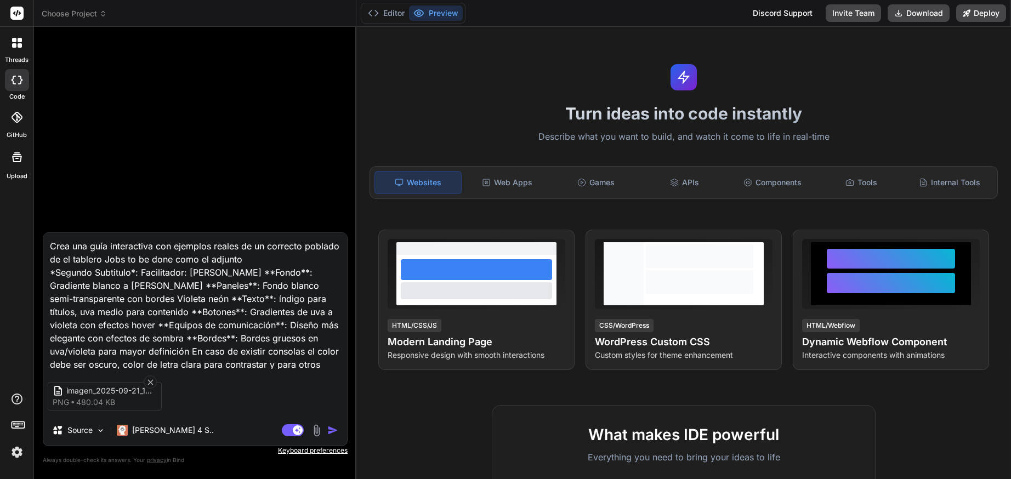
scroll to position [27, 0]
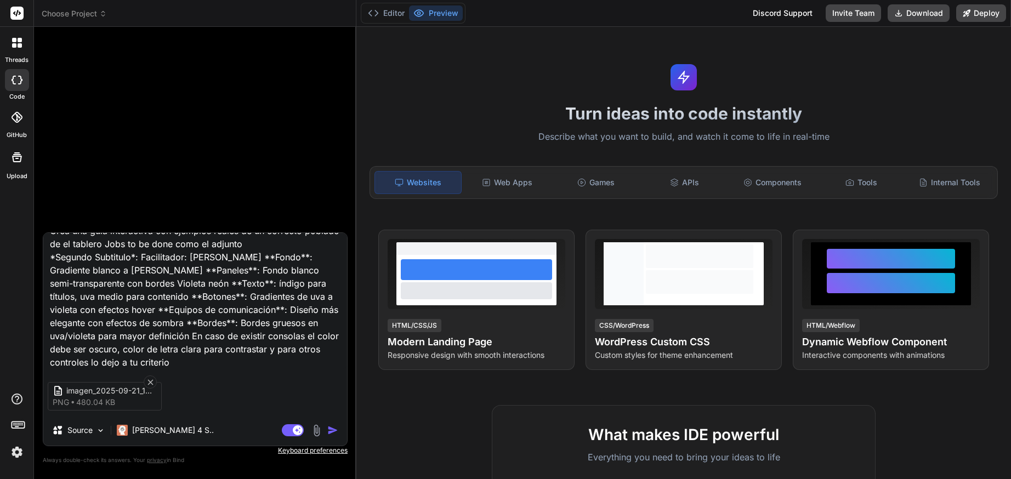
click at [333, 430] on img "button" at bounding box center [332, 430] width 11 height 11
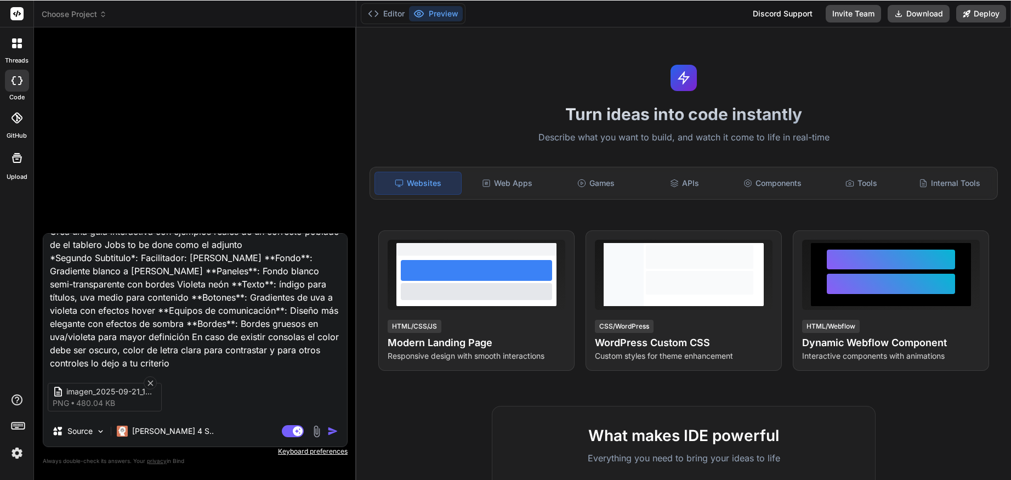
scroll to position [0, 0]
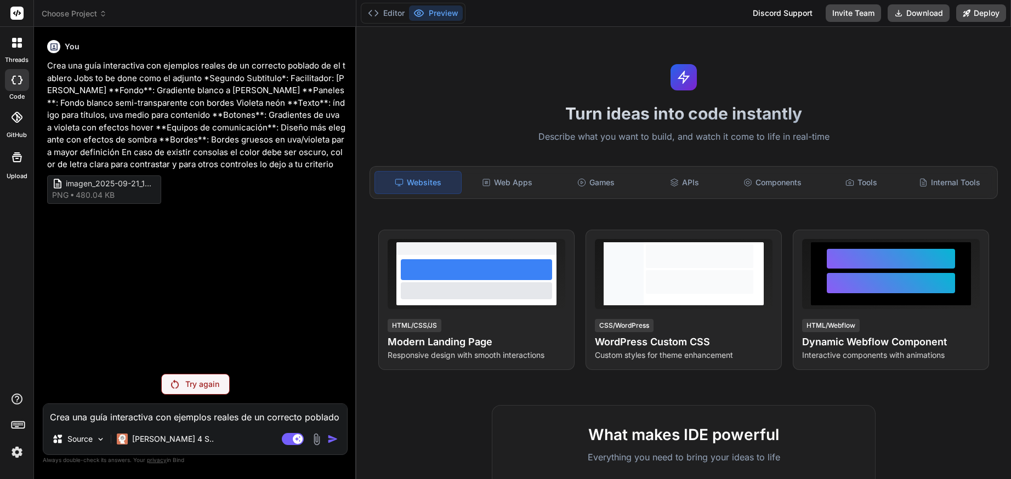
click at [179, 384] on div "Try again" at bounding box center [195, 384] width 69 height 21
drag, startPoint x: 48, startPoint y: 66, endPoint x: 335, endPoint y: 166, distance: 303.9
click at [335, 166] on p "Crea una guía interactiva con ejemplos reales de un correcto poblado de el tabl…" at bounding box center [196, 115] width 298 height 111
copy p "Crea una guía interactiva con ejemplos reales de un correcto poblado de el tabl…"
